Goal: Browse casually

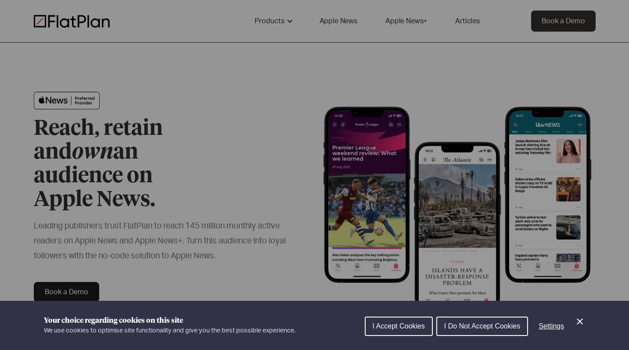
scroll to position [64, 0]
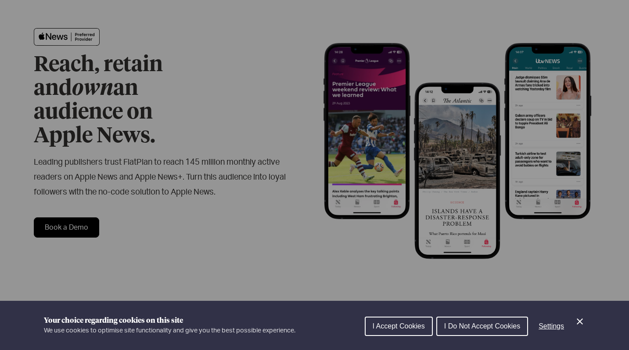
click at [579, 323] on icon "Close Cookie Control" at bounding box center [579, 321] width 11 height 11
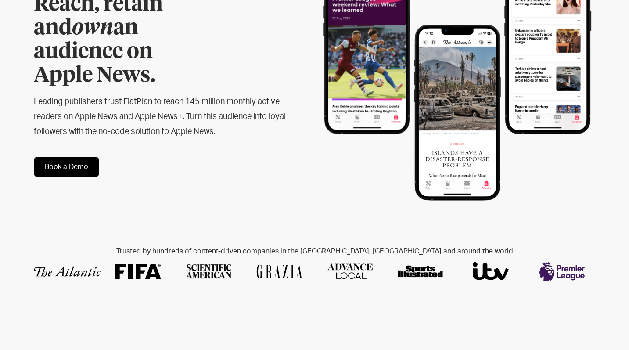
scroll to position [0, 0]
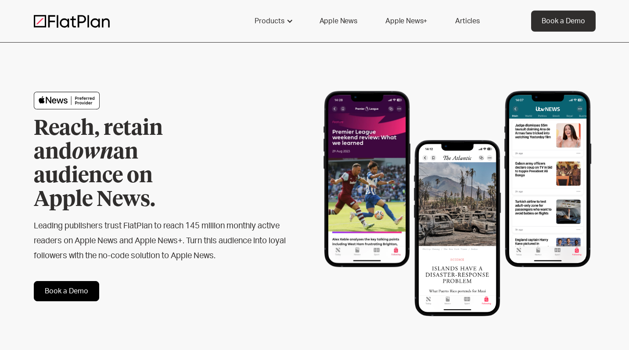
click at [190, 7] on div "Products capabilities No-code delivery Growth drivers Scalability Content guida…" at bounding box center [314, 21] width 629 height 43
click at [290, 18] on div at bounding box center [289, 21] width 7 height 7
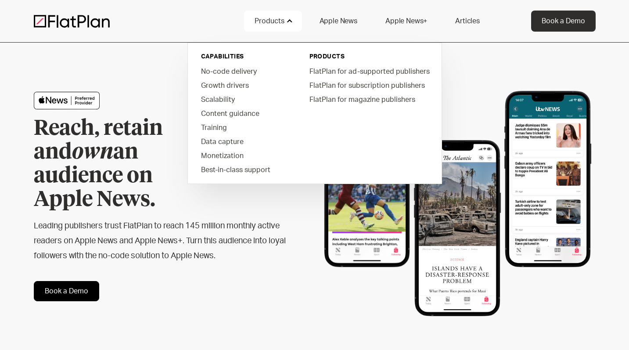
click at [191, 311] on div "Reach, retain and own an audience on Apple News. Leading publishers trust FlatP…" at bounding box center [314, 197] width 561 height 308
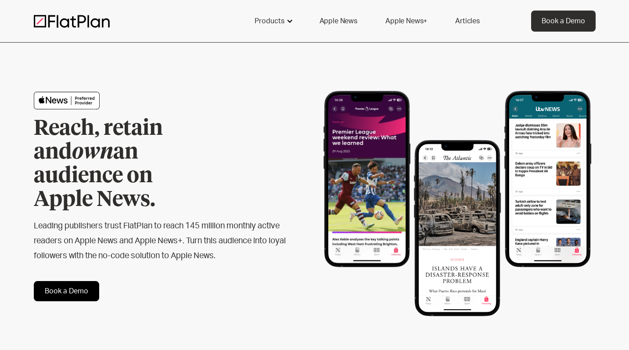
click at [293, 22] on div at bounding box center [289, 21] width 7 height 7
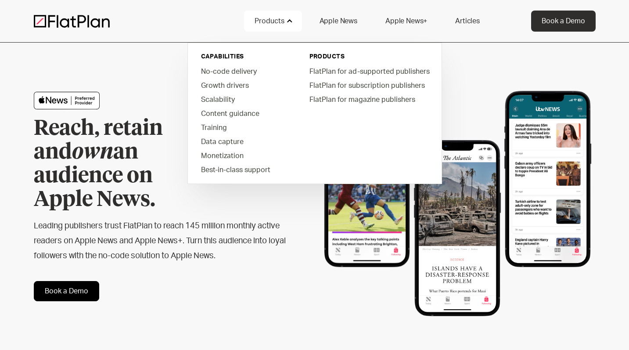
click at [222, 24] on div at bounding box center [139, 20] width 210 height 13
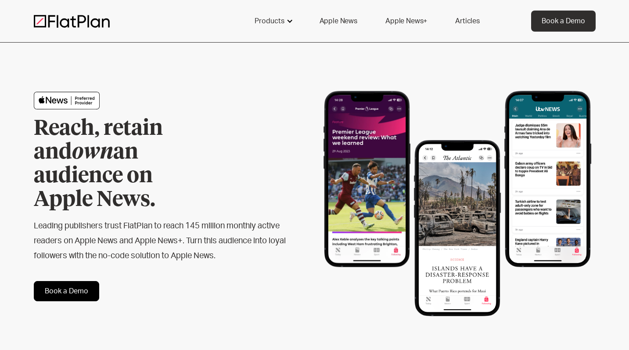
click at [291, 19] on div at bounding box center [289, 21] width 7 height 7
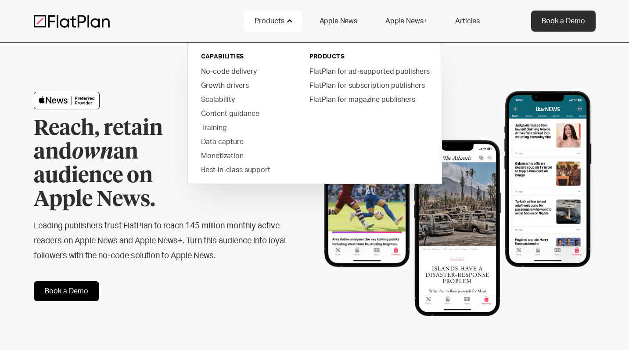
click at [184, 24] on div at bounding box center [139, 20] width 210 height 13
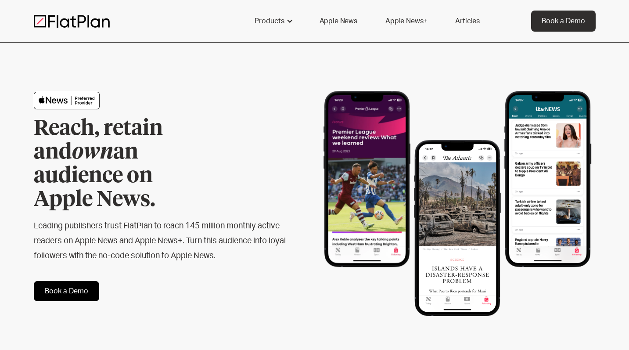
click at [105, 57] on div "Reach, retain and own an audience on Apple News. Leading publishers trust FlatP…" at bounding box center [314, 197] width 561 height 308
click at [180, 21] on div at bounding box center [139, 20] width 210 height 13
click at [163, 23] on div at bounding box center [139, 20] width 210 height 13
click at [163, 4] on div "Products capabilities No-code delivery Growth drivers Scalability Content guida…" at bounding box center [314, 21] width 629 height 43
